Goal: Task Accomplishment & Management: Manage account settings

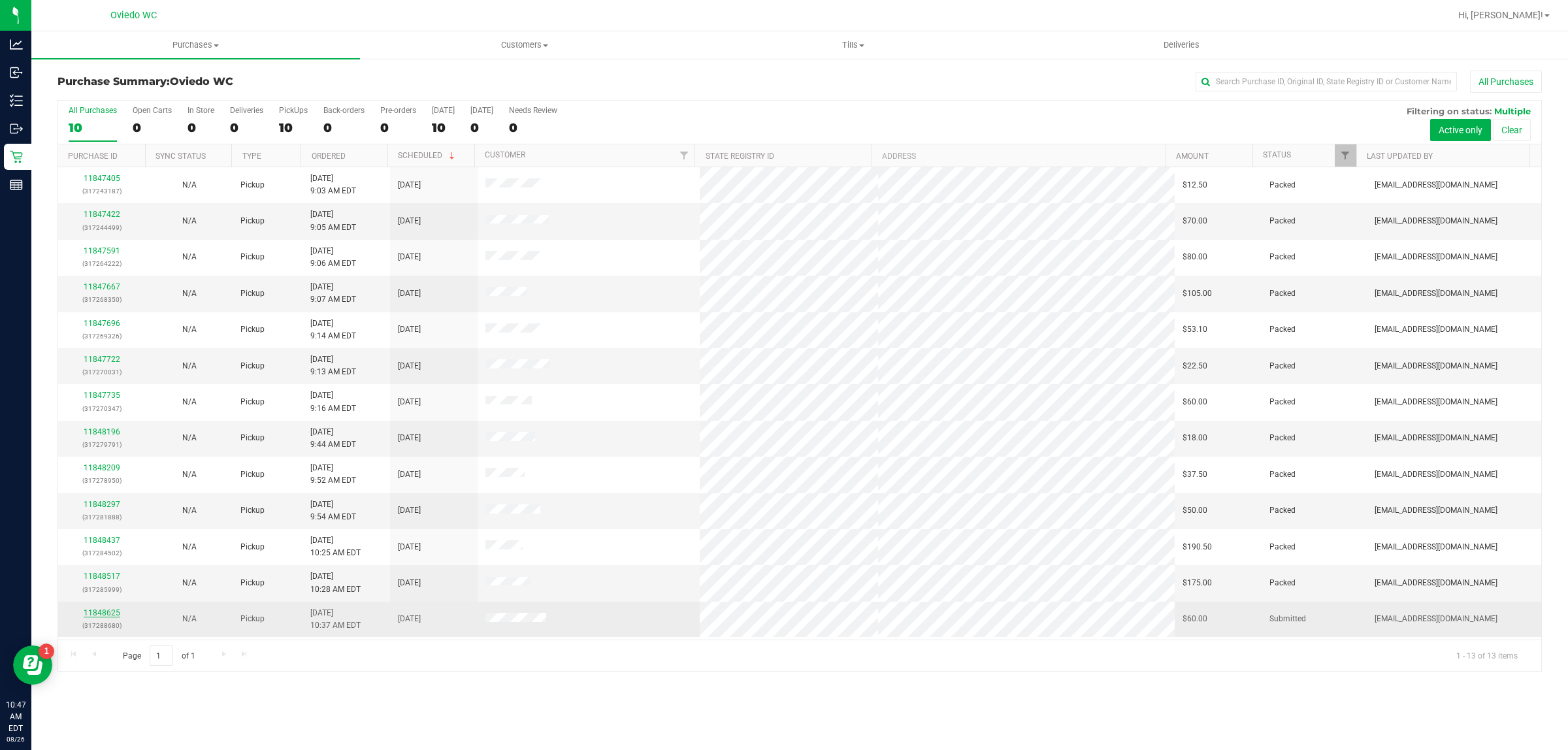
click at [109, 614] on link "11848625" at bounding box center [102, 613] width 37 height 9
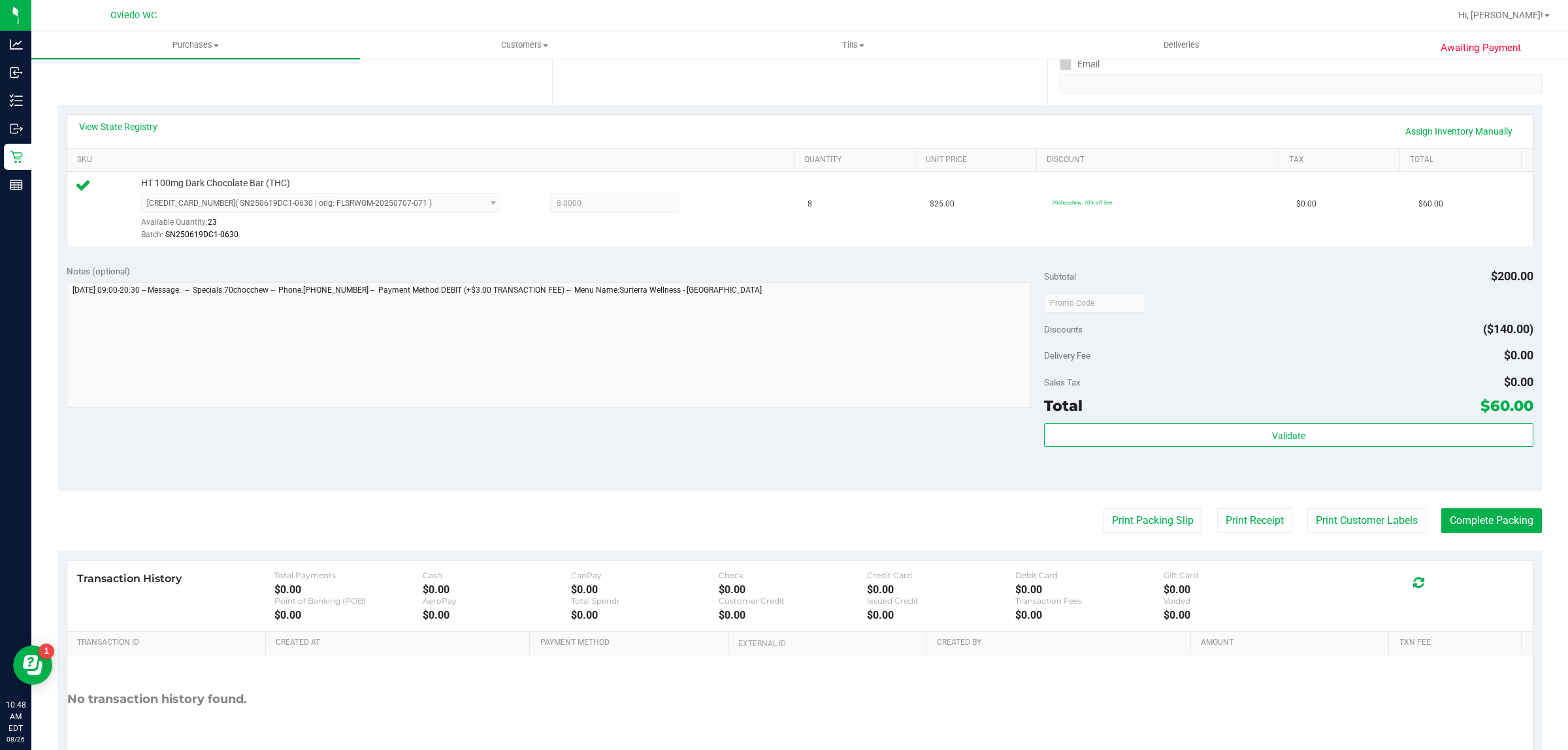
scroll to position [317, 0]
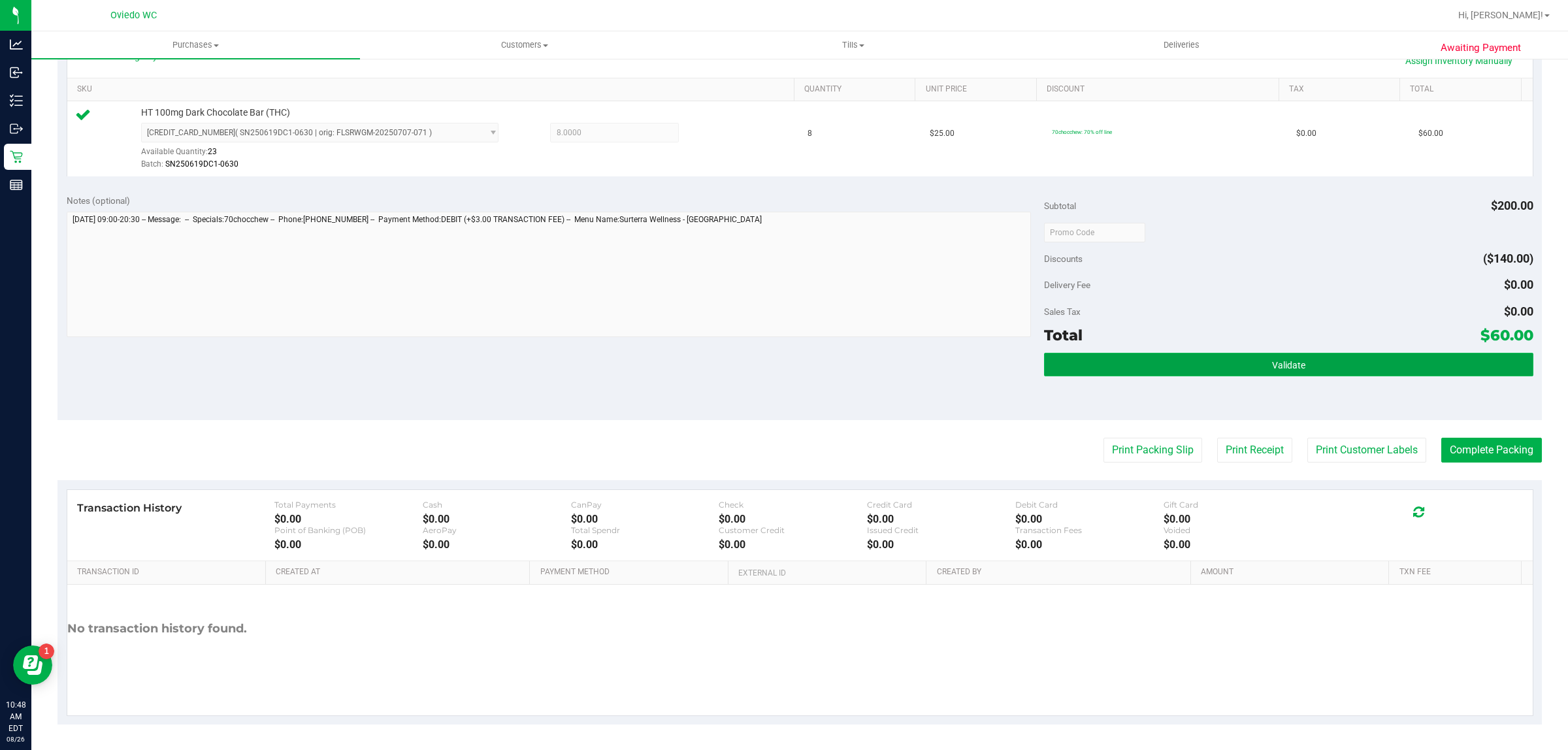
click at [1160, 364] on button "Validate" at bounding box center [1288, 364] width 489 height 24
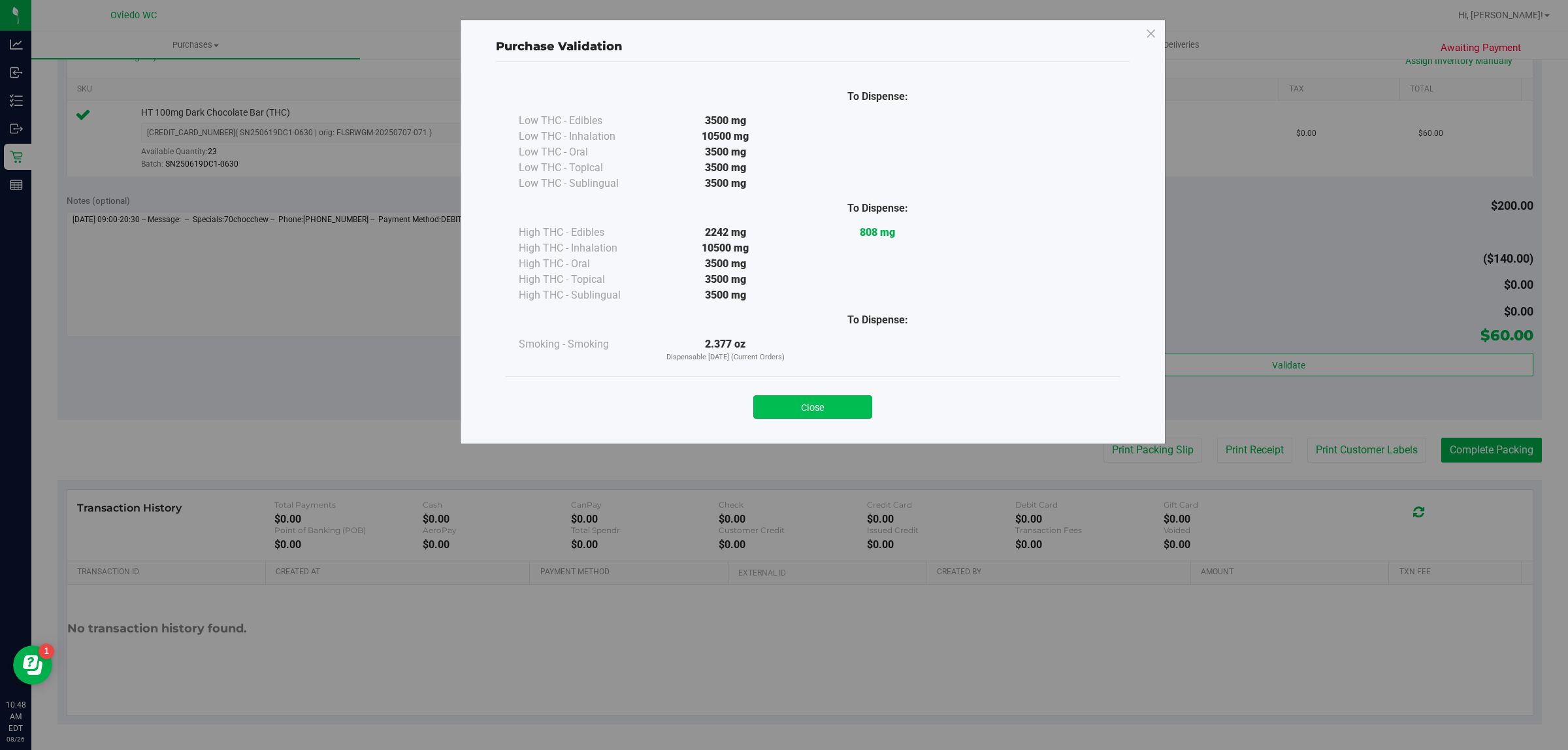
click at [839, 409] on button "Close" at bounding box center [813, 407] width 119 height 24
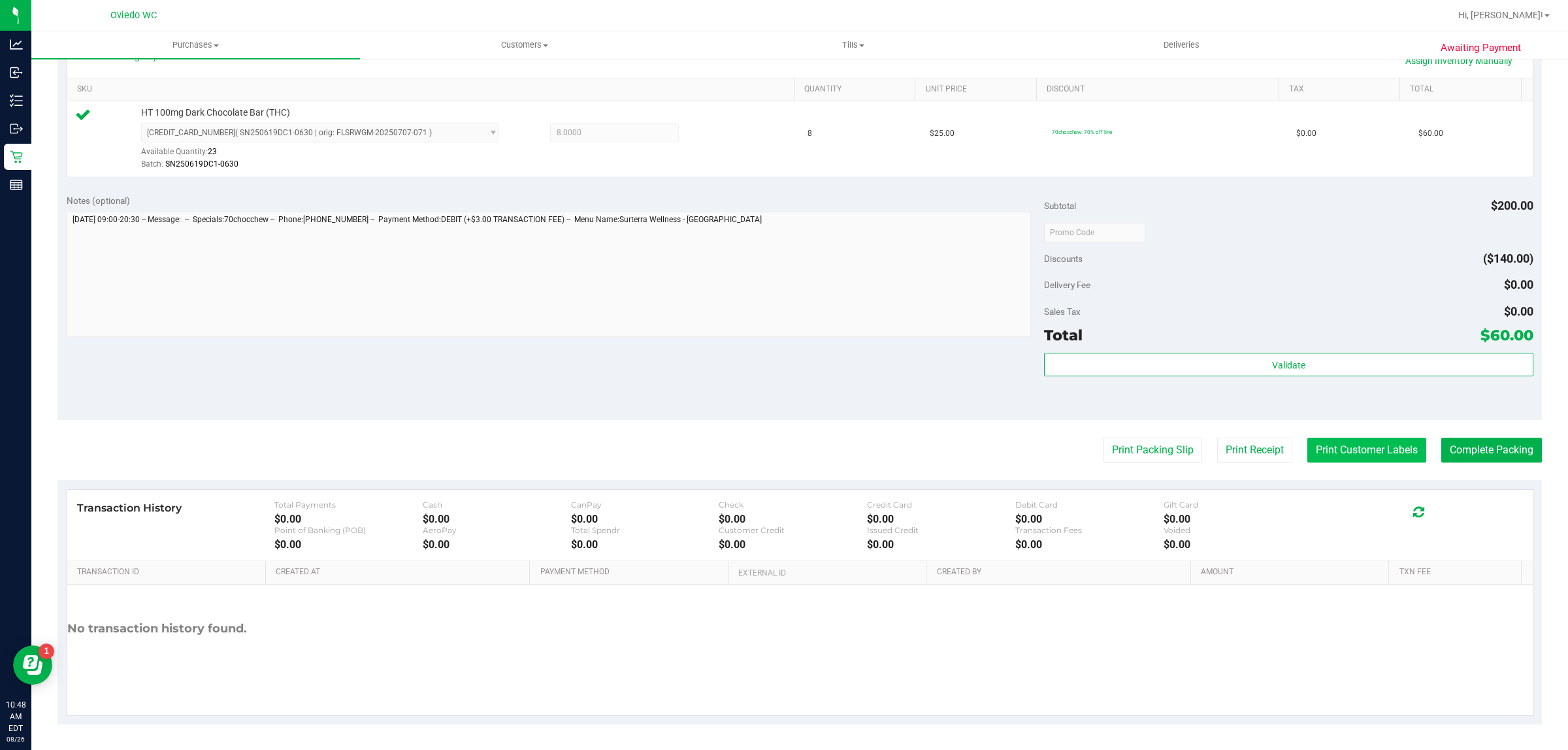
click at [1310, 451] on button "Print Customer Labels" at bounding box center [1366, 451] width 119 height 25
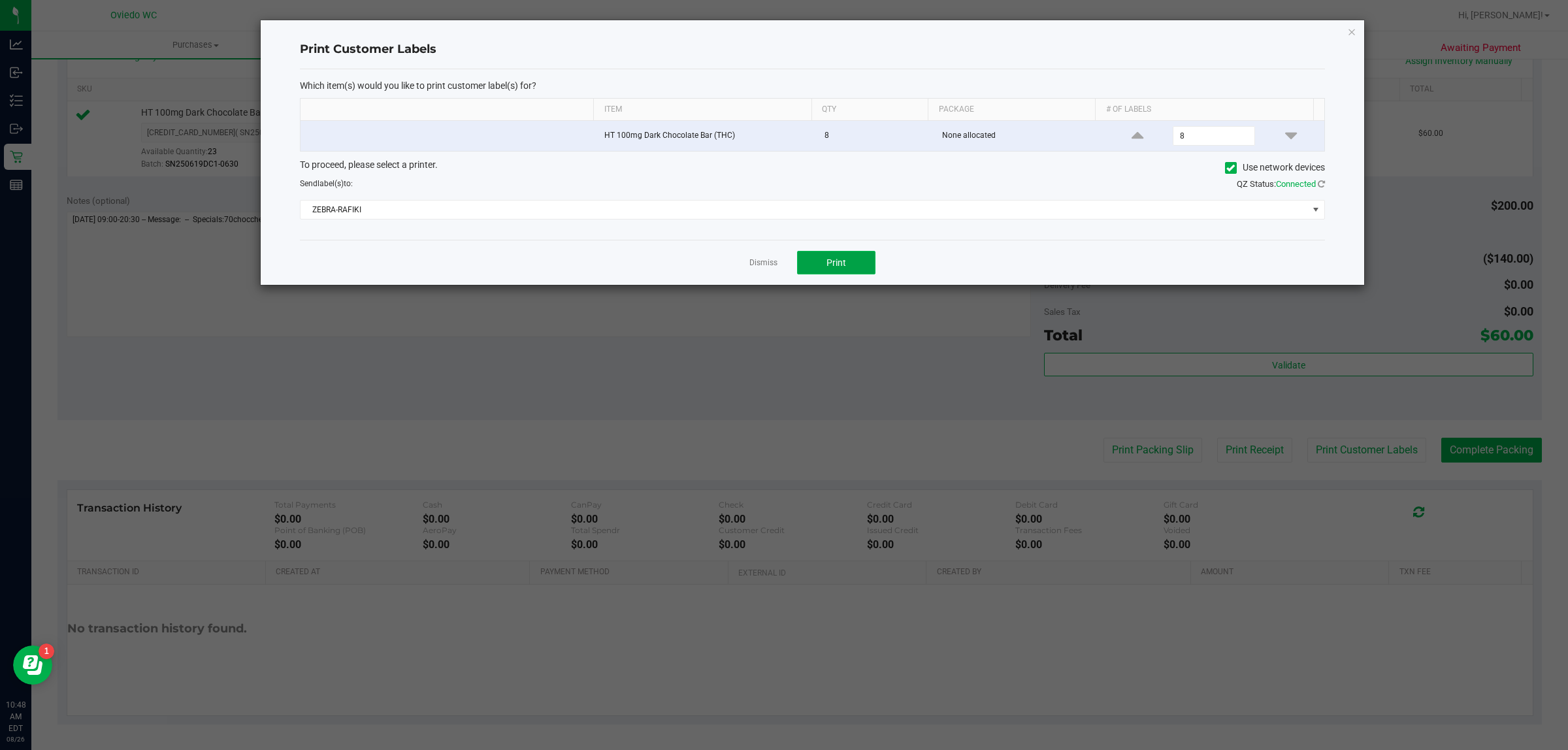
click at [831, 255] on button "Print" at bounding box center [836, 263] width 79 height 24
drag, startPoint x: 758, startPoint y: 263, endPoint x: 750, endPoint y: 262, distance: 8.1
click at [755, 263] on link "Dismiss" at bounding box center [764, 263] width 28 height 11
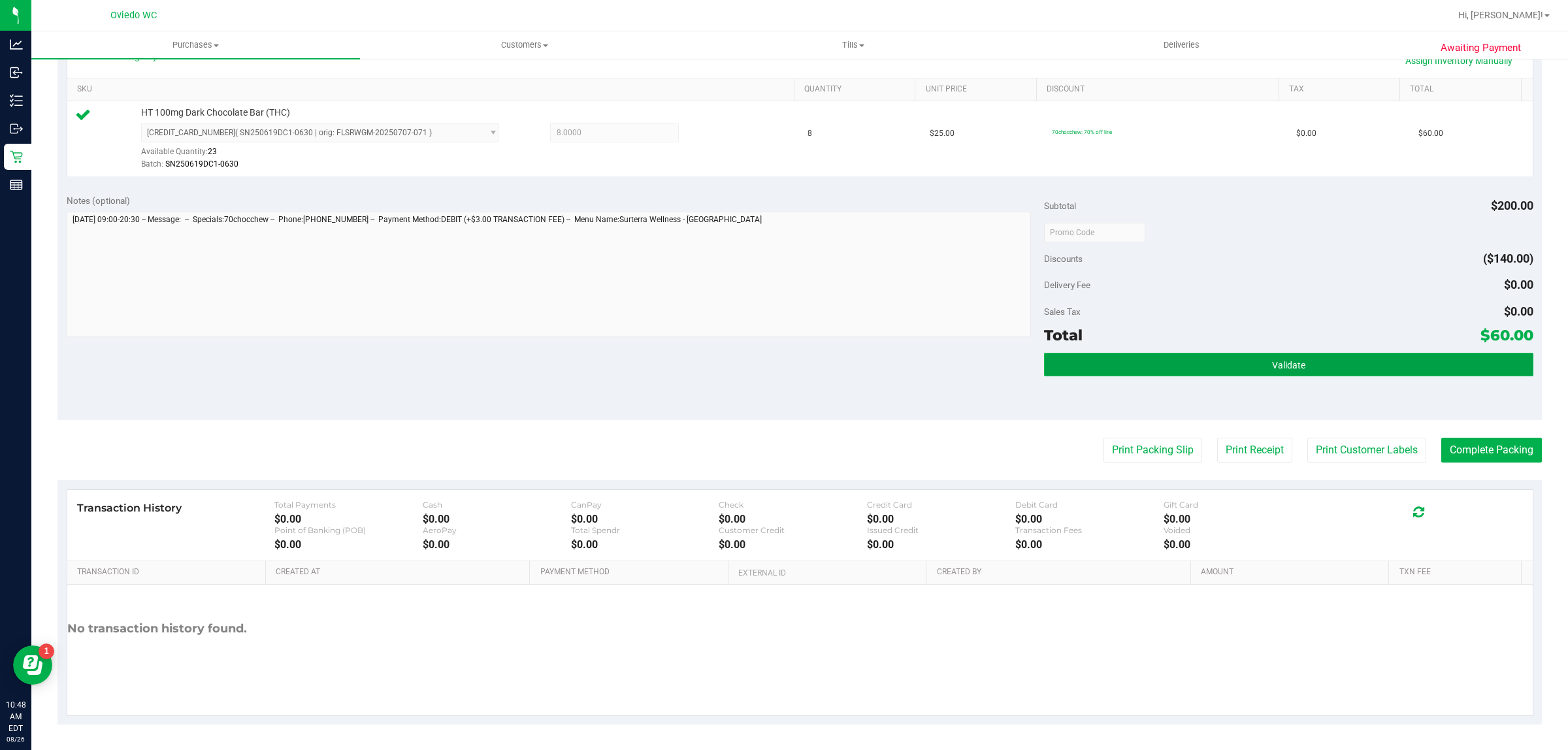
click at [1426, 357] on button "Validate" at bounding box center [1288, 364] width 489 height 24
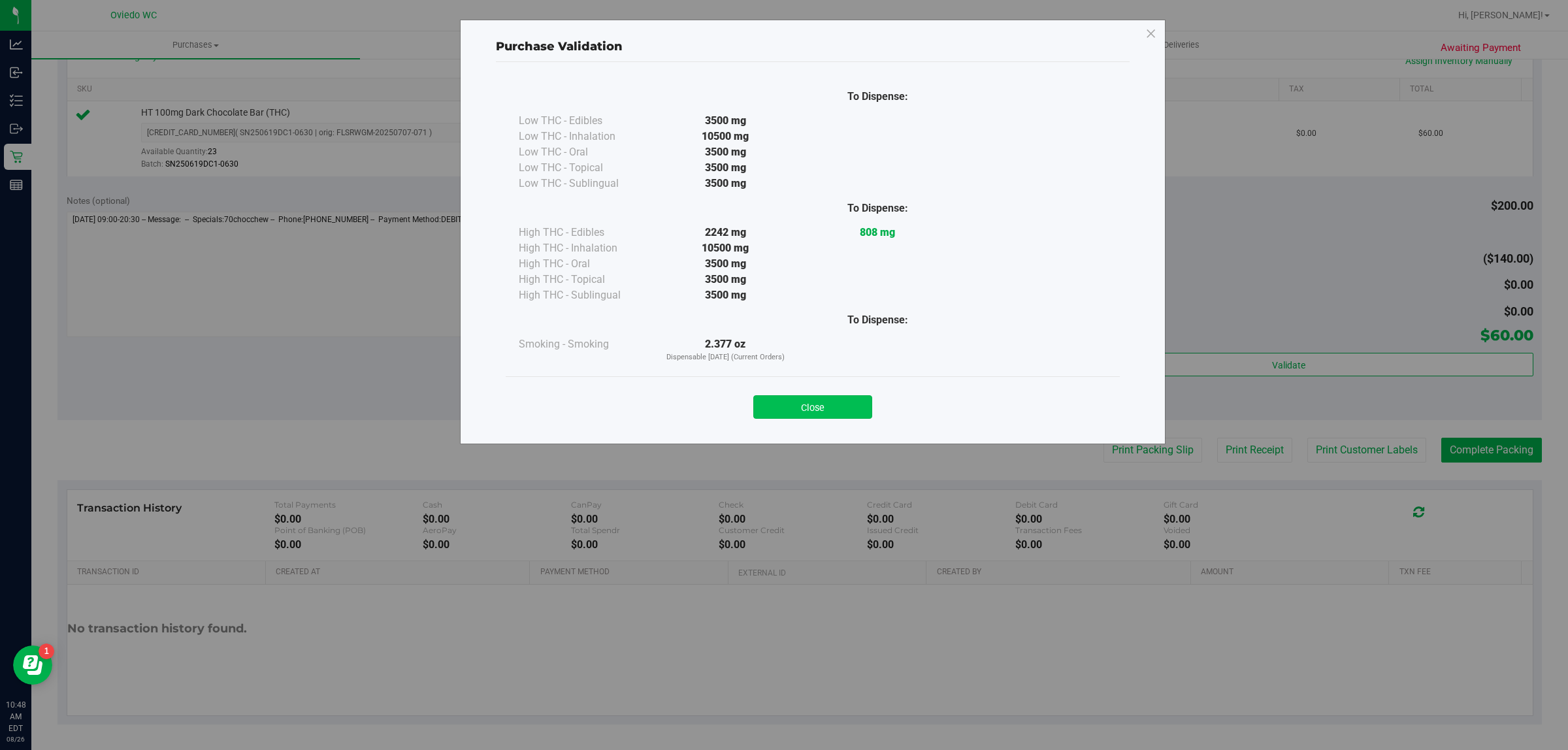
click at [791, 397] on button "Close" at bounding box center [813, 407] width 119 height 24
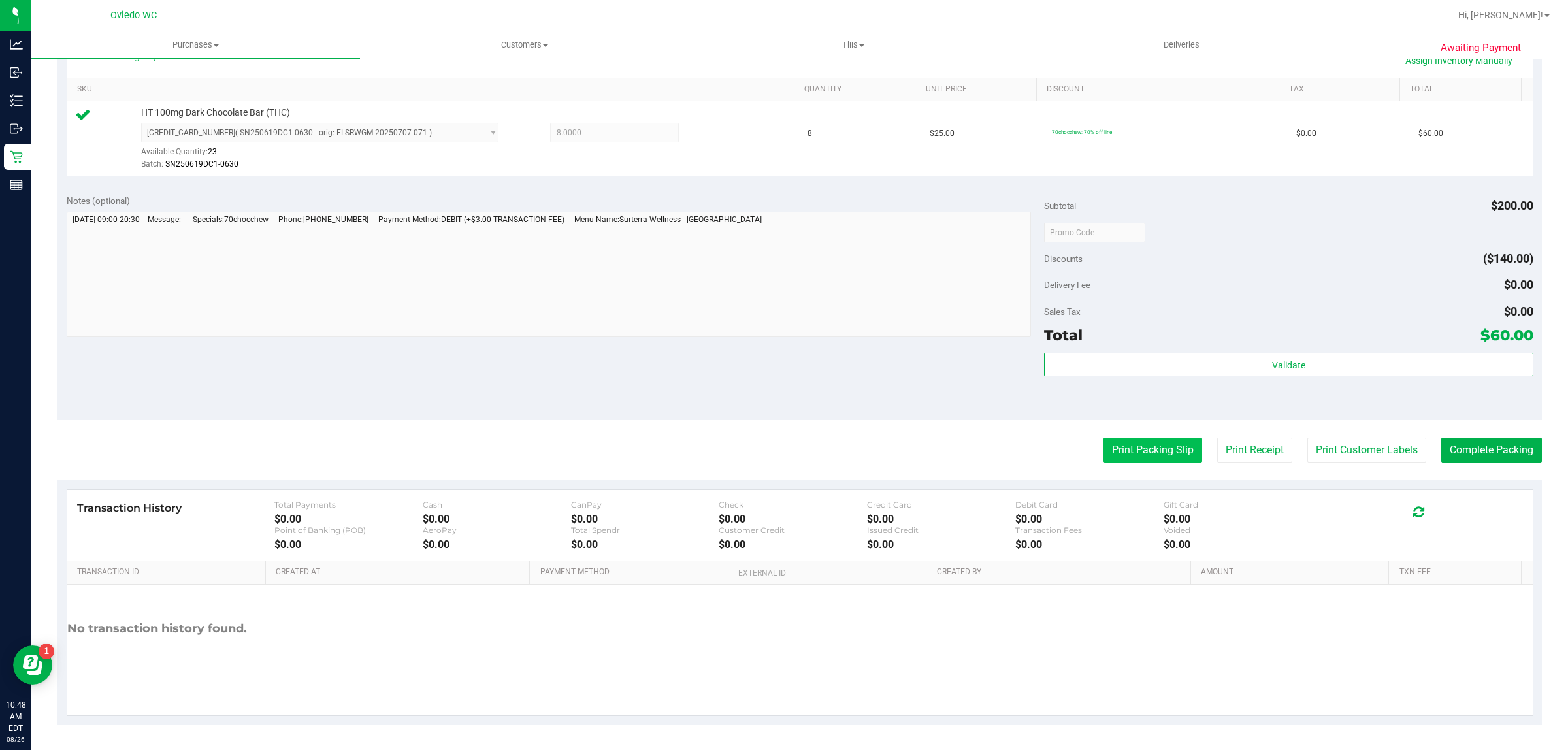
click at [1128, 452] on button "Print Packing Slip" at bounding box center [1153, 451] width 99 height 25
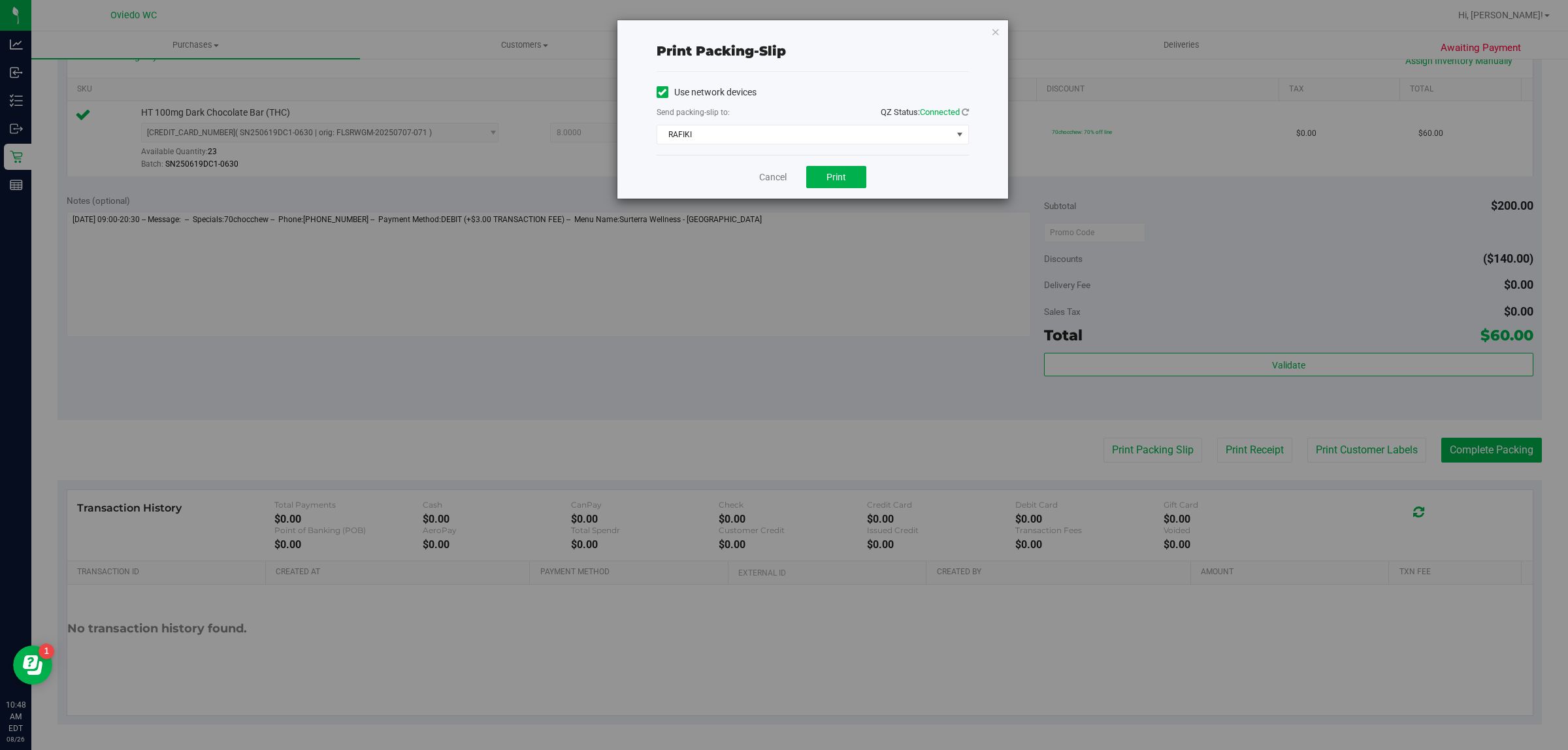
click at [817, 164] on div "Cancel Print" at bounding box center [813, 177] width 313 height 44
click at [804, 174] on div "Cancel Print" at bounding box center [813, 177] width 313 height 44
drag, startPoint x: 824, startPoint y: 177, endPoint x: 836, endPoint y: 174, distance: 12.4
click at [824, 177] on button "Print" at bounding box center [836, 177] width 60 height 22
click at [769, 180] on link "Cancel" at bounding box center [773, 177] width 27 height 13
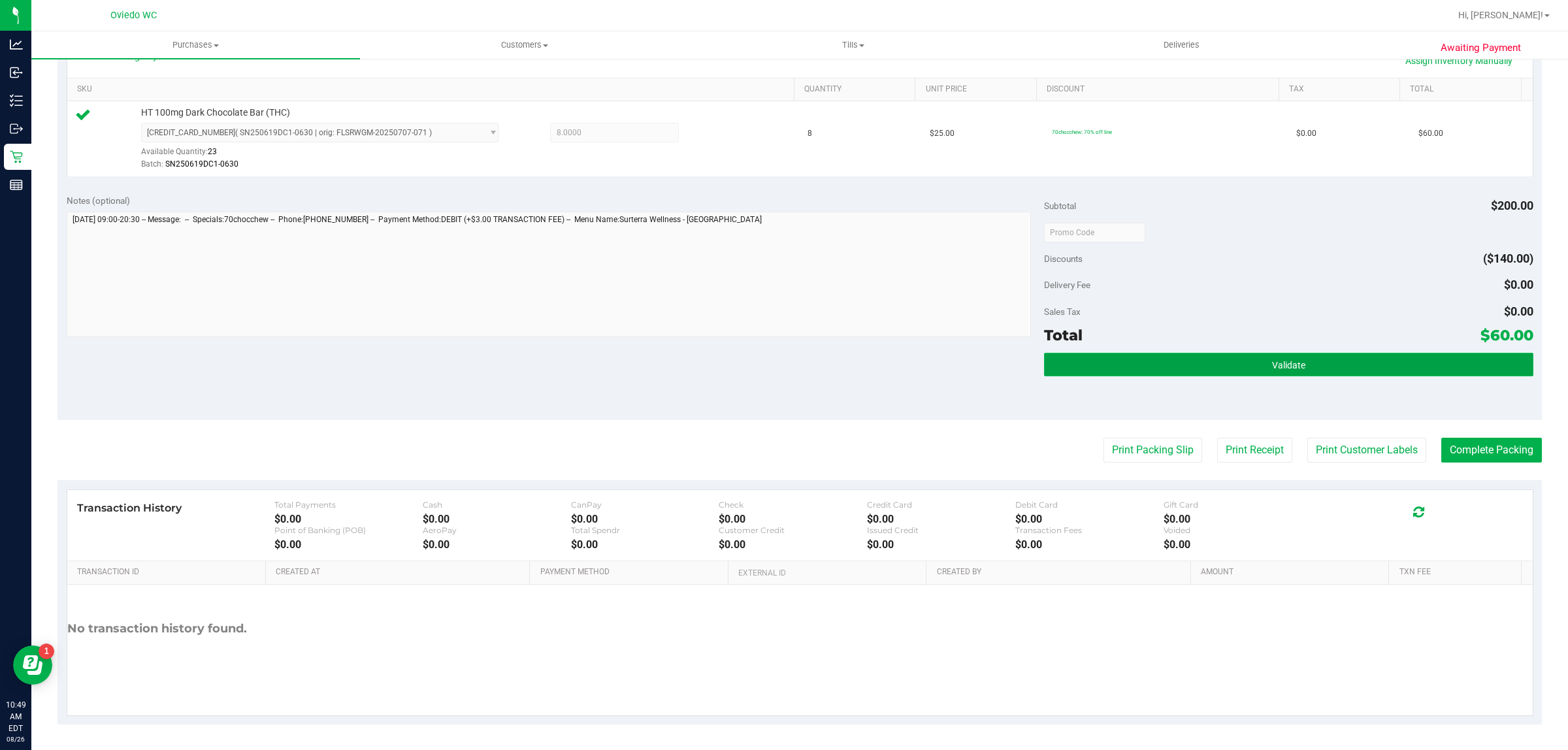
drag, startPoint x: 1142, startPoint y: 364, endPoint x: 1116, endPoint y: 360, distance: 26.3
click at [1141, 364] on button "Validate" at bounding box center [1288, 364] width 489 height 24
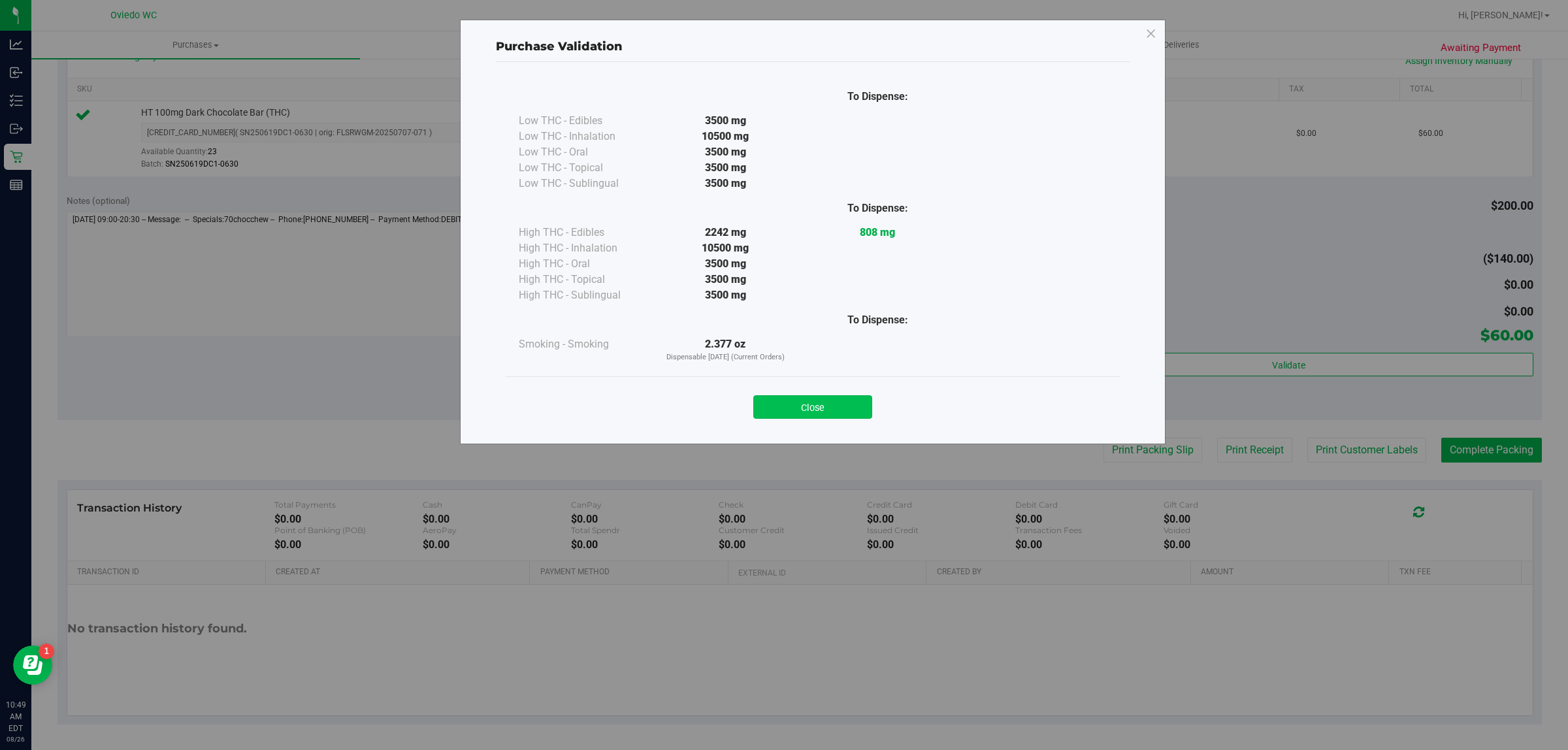
click at [785, 410] on button "Close" at bounding box center [813, 407] width 119 height 24
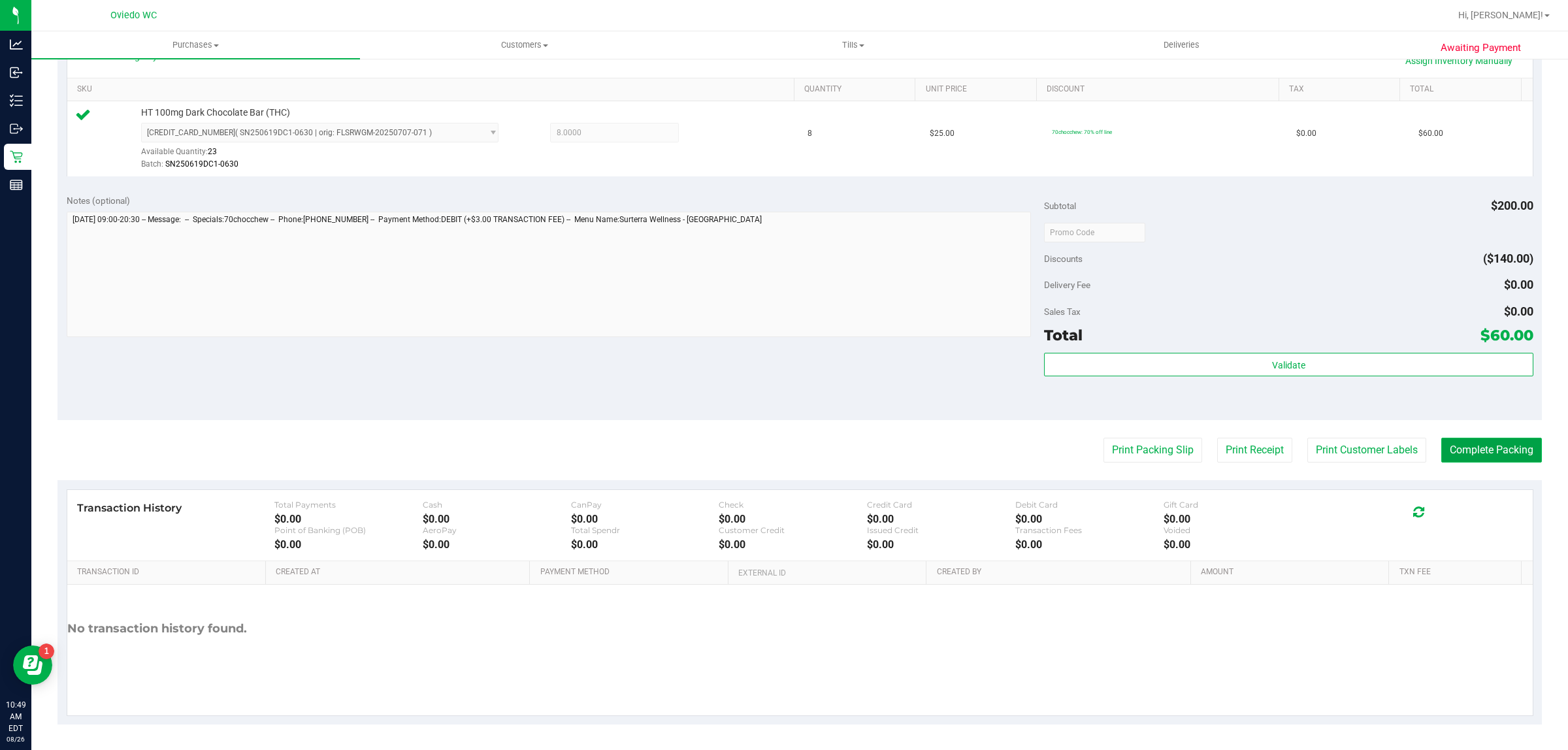
click at [1452, 456] on button "Complete Packing" at bounding box center [1492, 451] width 101 height 25
